Goal: Information Seeking & Learning: Learn about a topic

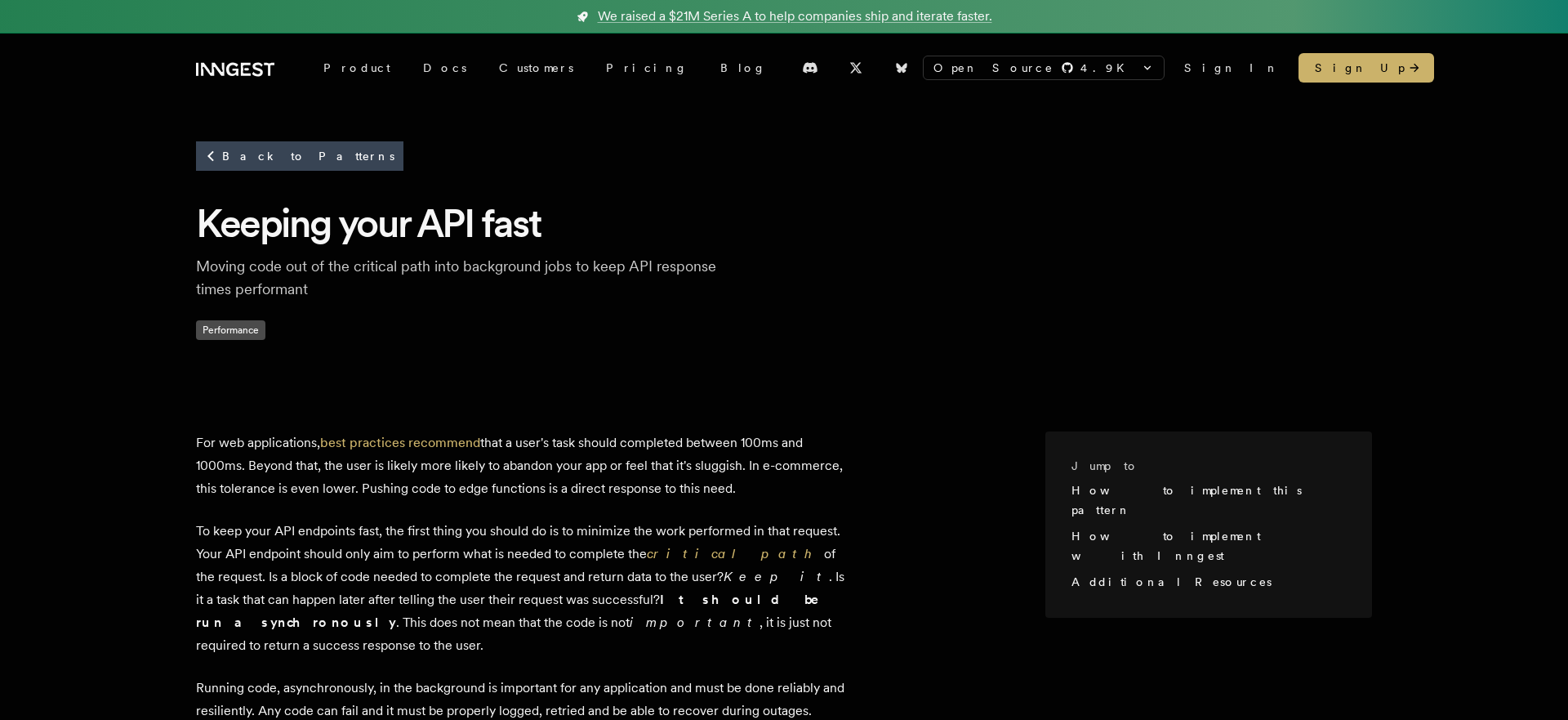
click at [498, 237] on h1 "Keeping your API fast" at bounding box center [784, 223] width 1176 height 50
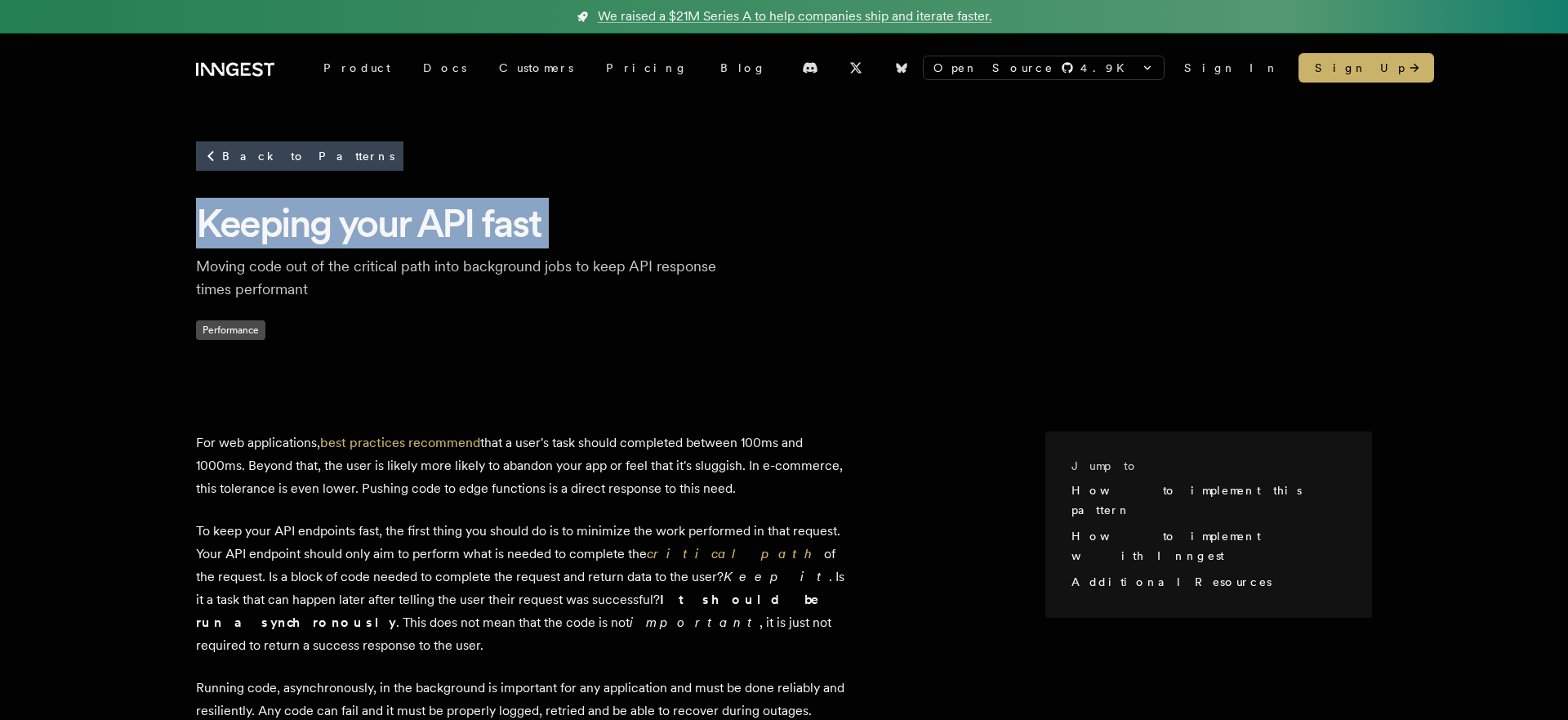
click at [485, 277] on p "Moving code out of the critical path into background jobs to keep API response …" at bounding box center [457, 277] width 523 height 46
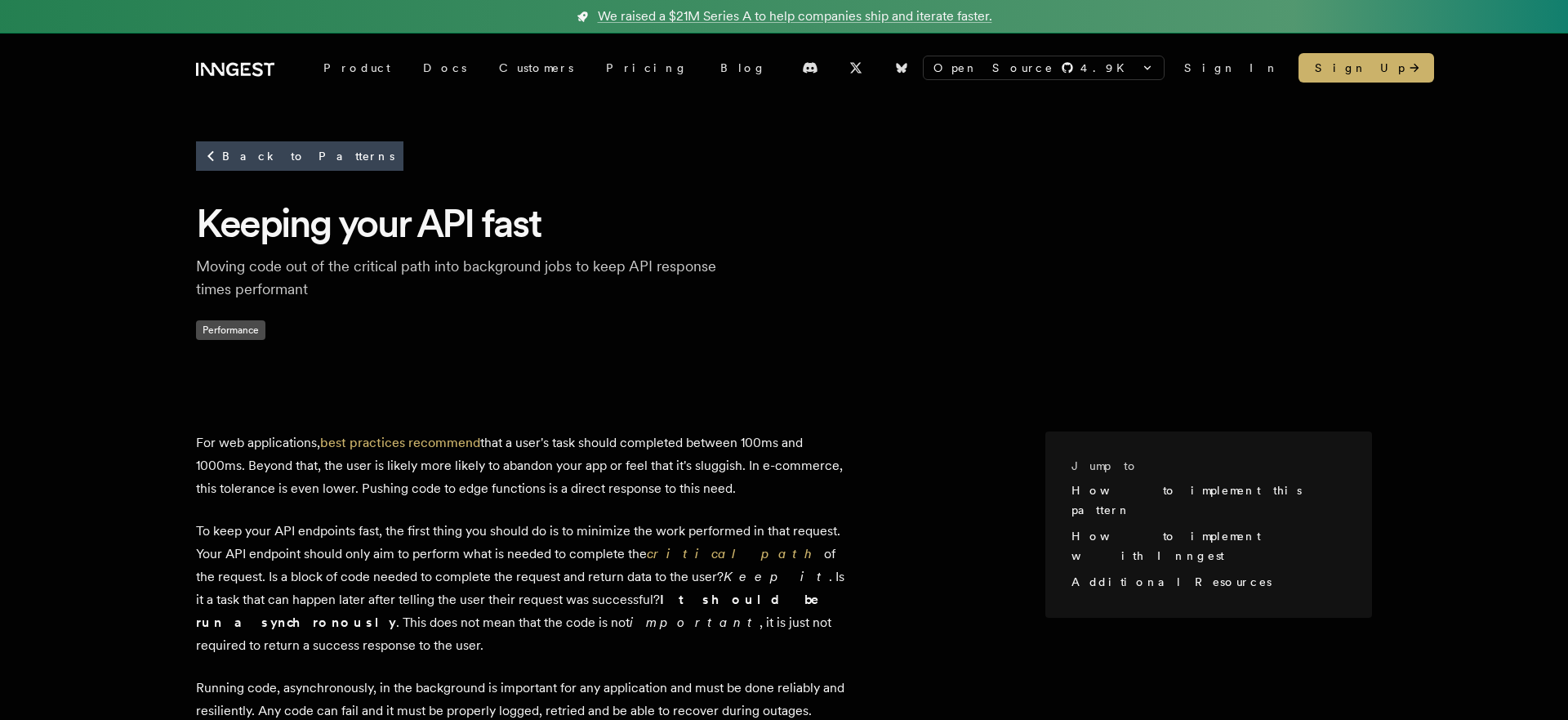
click at [485, 277] on p "Moving code out of the critical path into background jobs to keep API response …" at bounding box center [457, 277] width 523 height 46
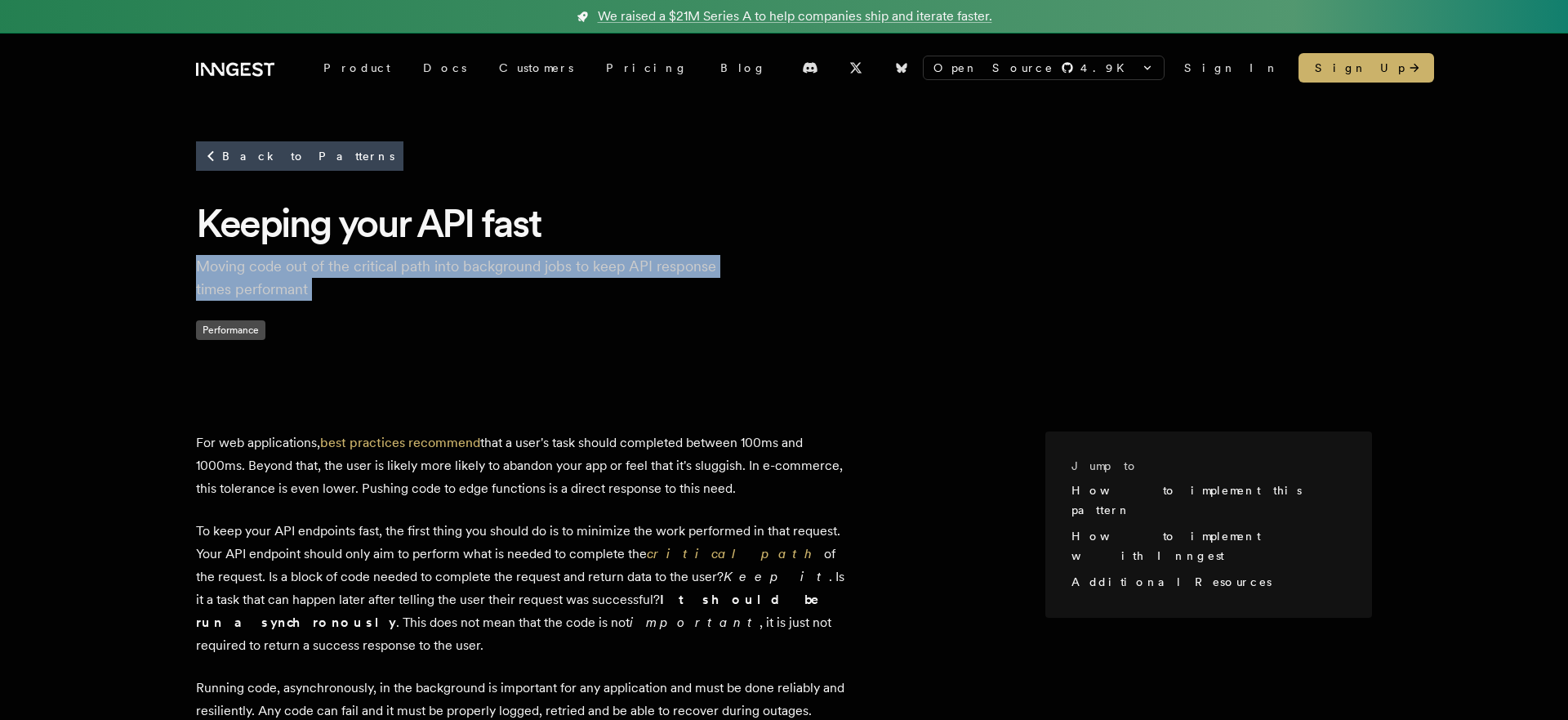
click at [470, 284] on p "Moving code out of the critical path into background jobs to keep API response …" at bounding box center [457, 277] width 523 height 46
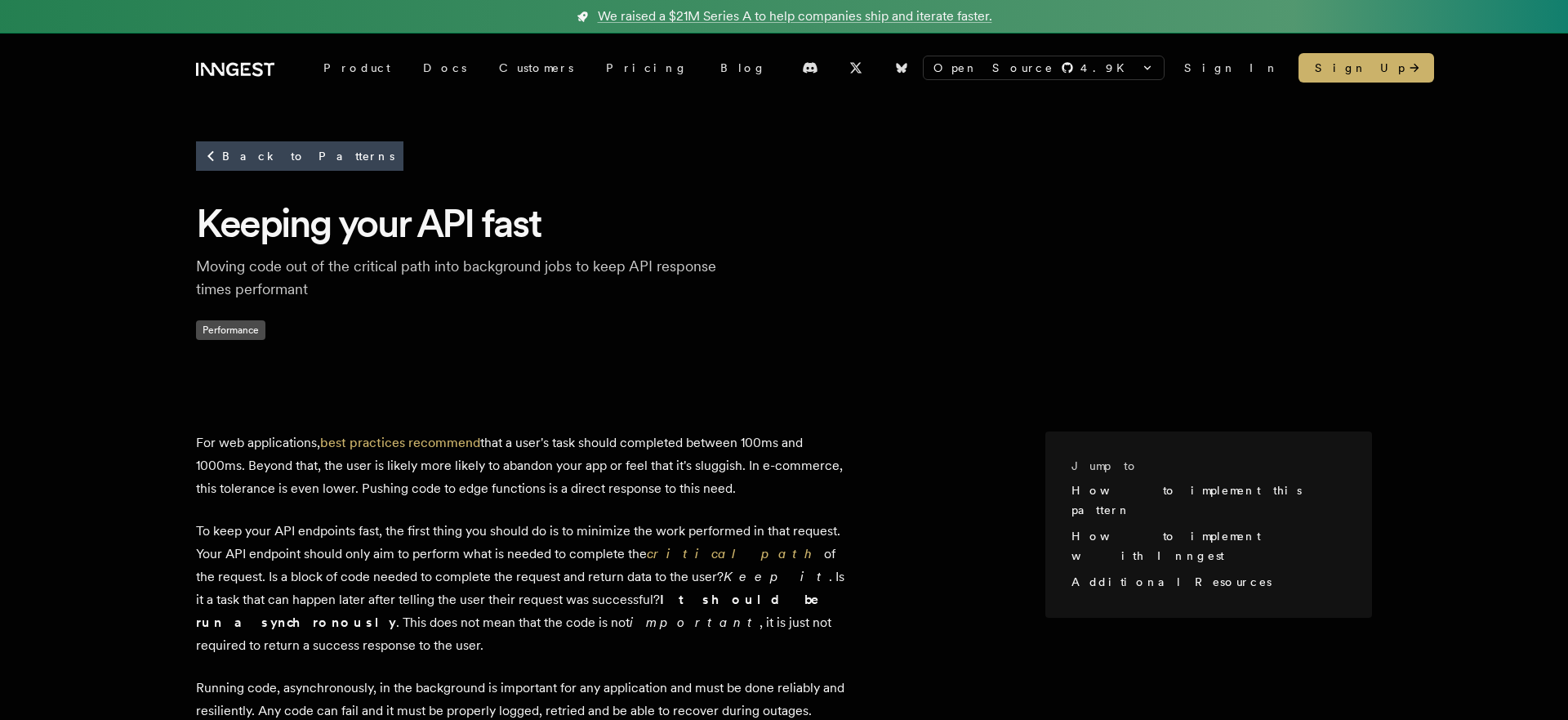
click at [470, 284] on p "Moving code out of the critical path into background jobs to keep API response …" at bounding box center [457, 277] width 523 height 46
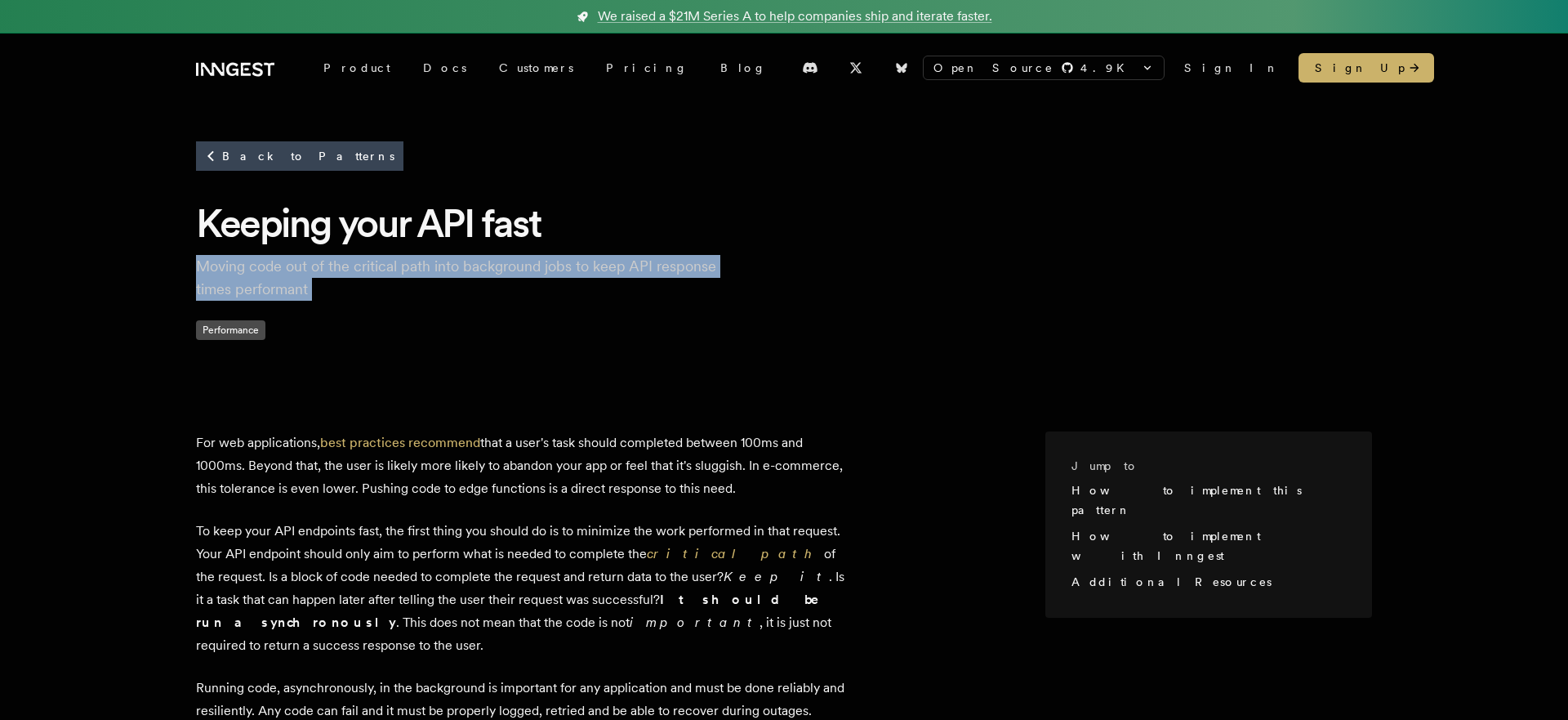
click at [455, 285] on p "Moving code out of the critical path into background jobs to keep API response …" at bounding box center [457, 277] width 523 height 46
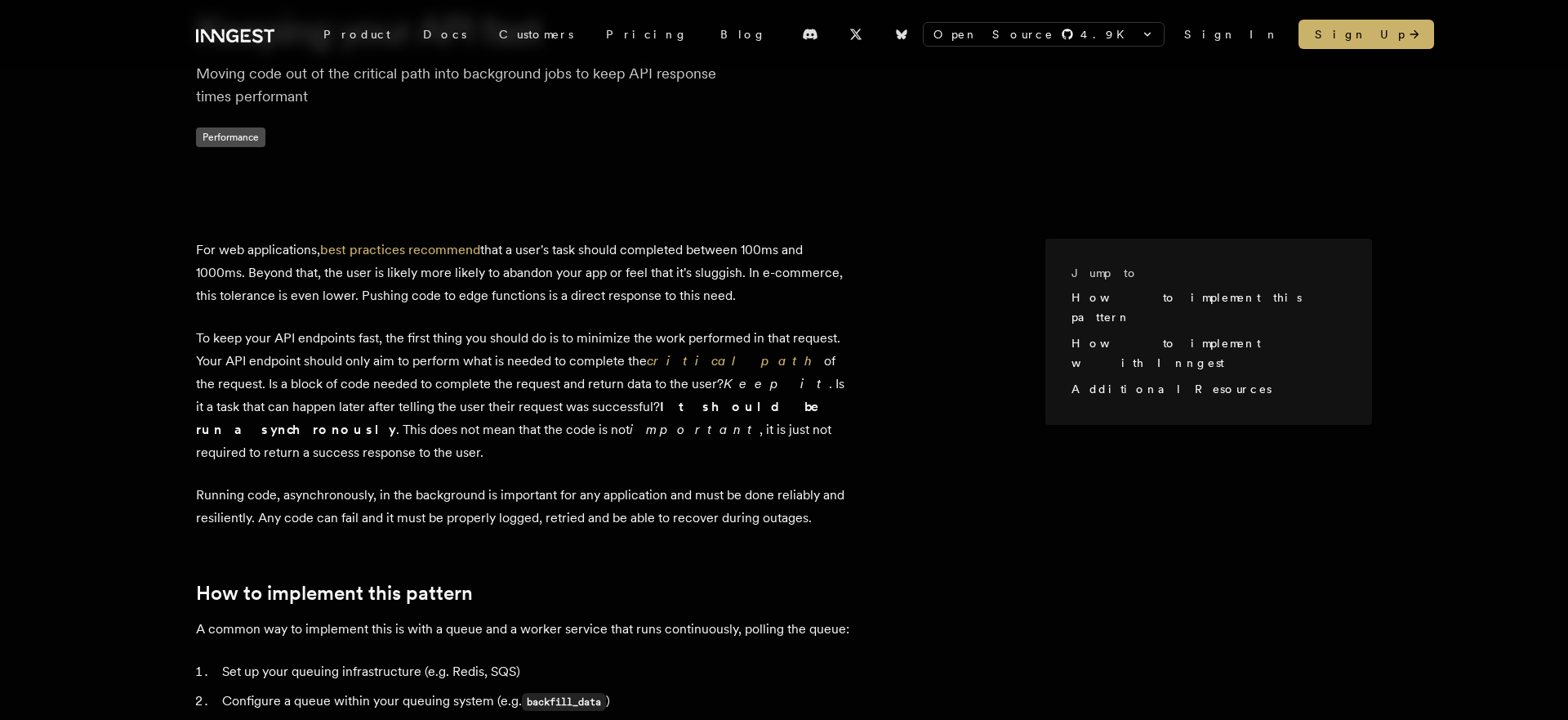
scroll to position [204, 0]
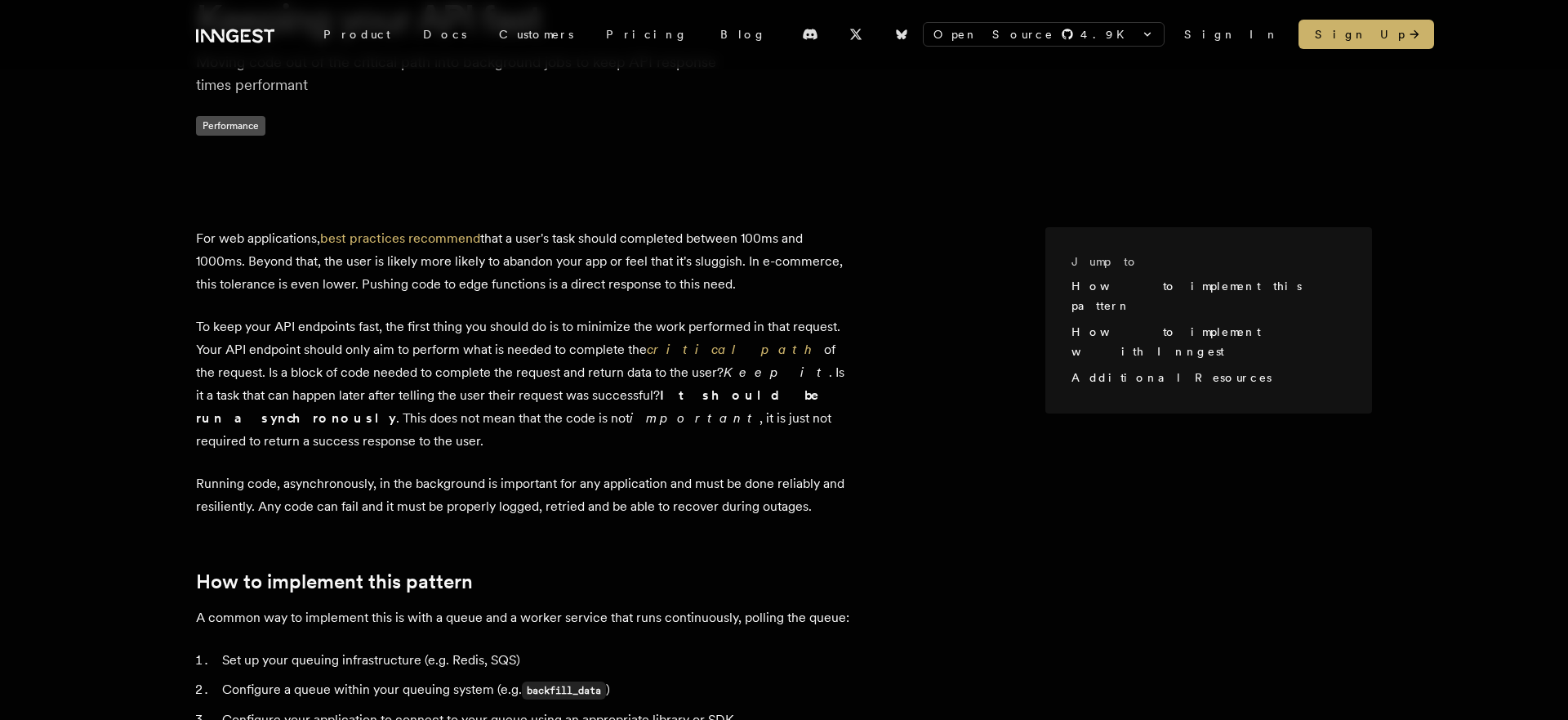
click at [470, 294] on p "For web applications, best practices recommend that a user's task should comple…" at bounding box center [522, 262] width 653 height 69
